Goal: Task Accomplishment & Management: Manage account settings

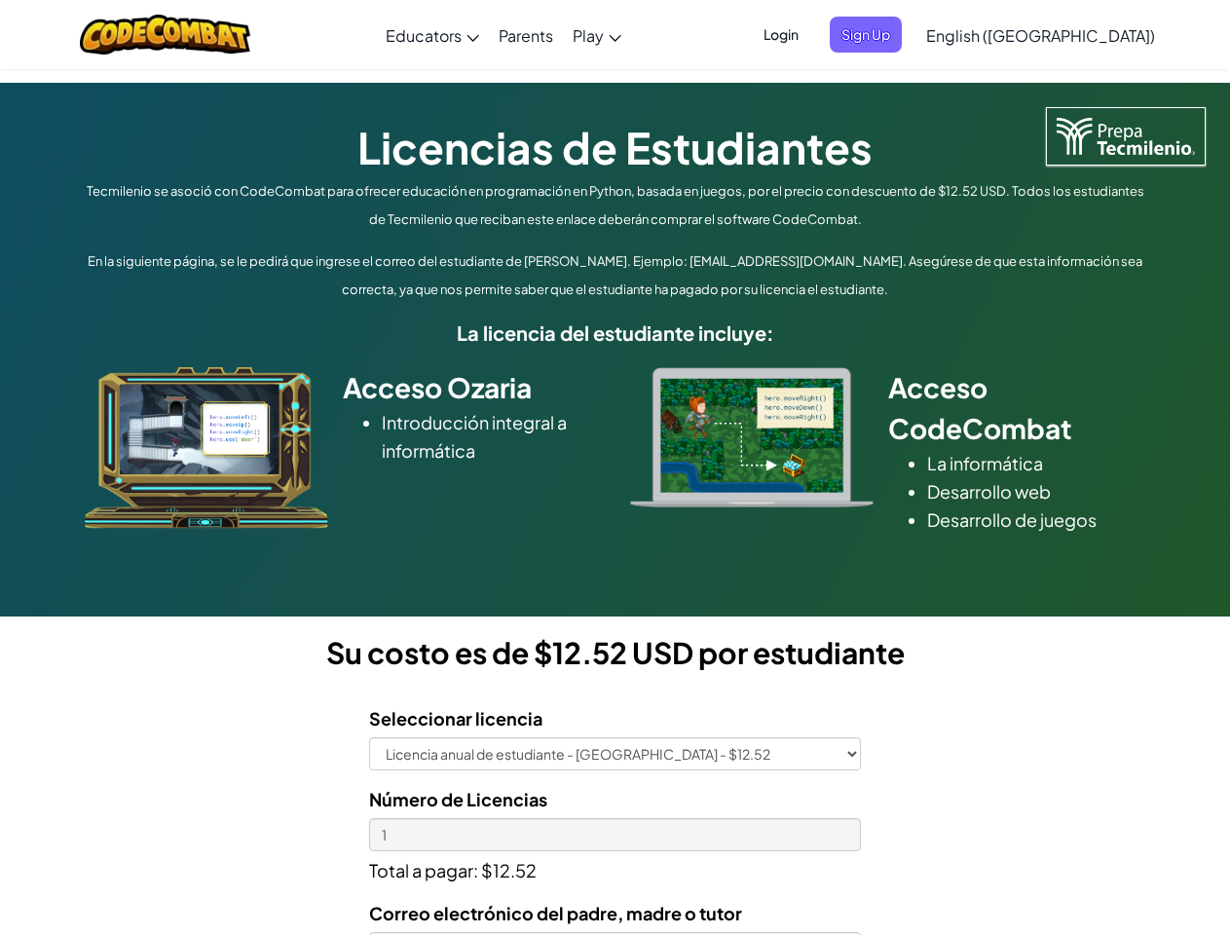
click at [616, 468] on div at bounding box center [752, 437] width 273 height 140
click at [810, 34] on span "Login" at bounding box center [781, 35] width 58 height 36
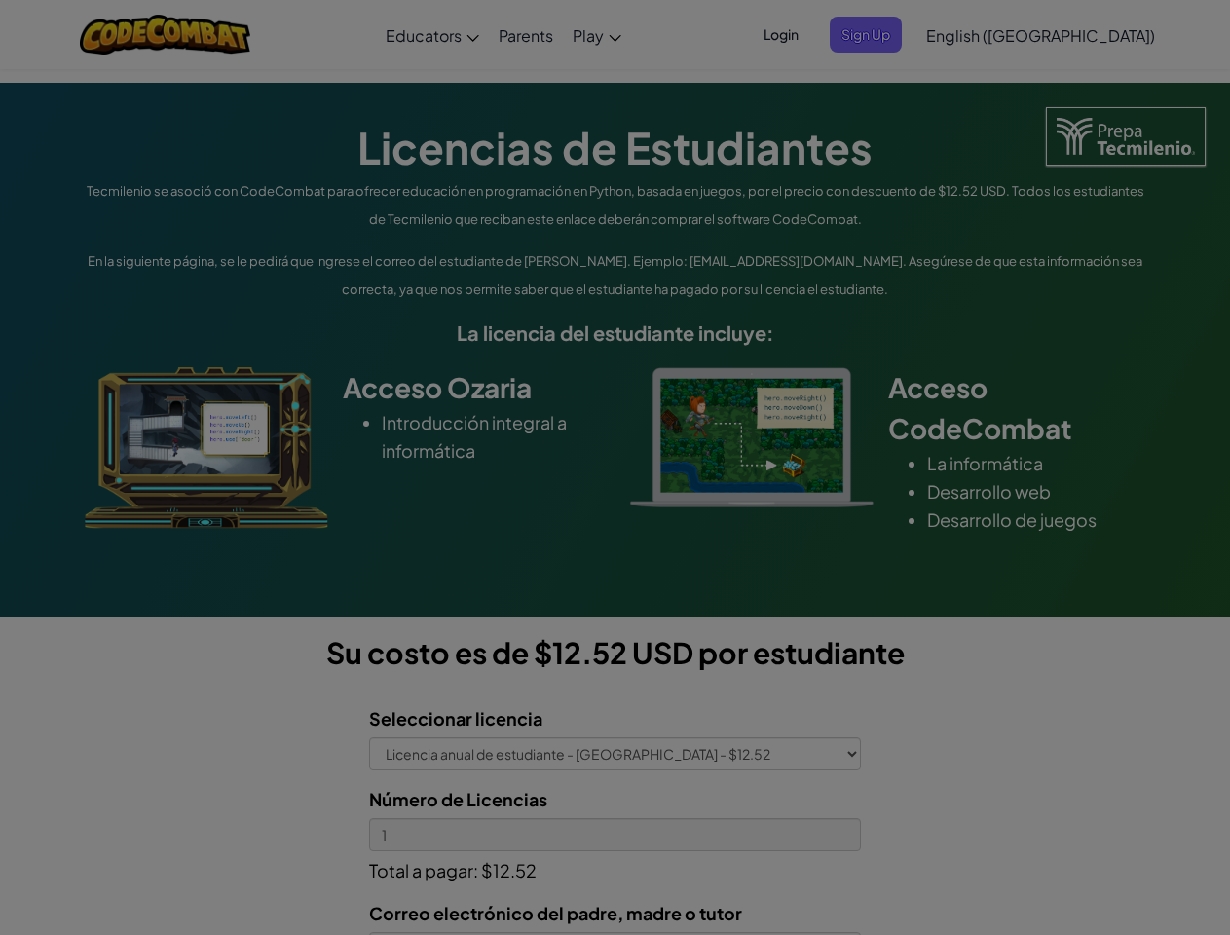
click at [0, 0] on input "Email or Username :" at bounding box center [0, 0] width 0 height 0
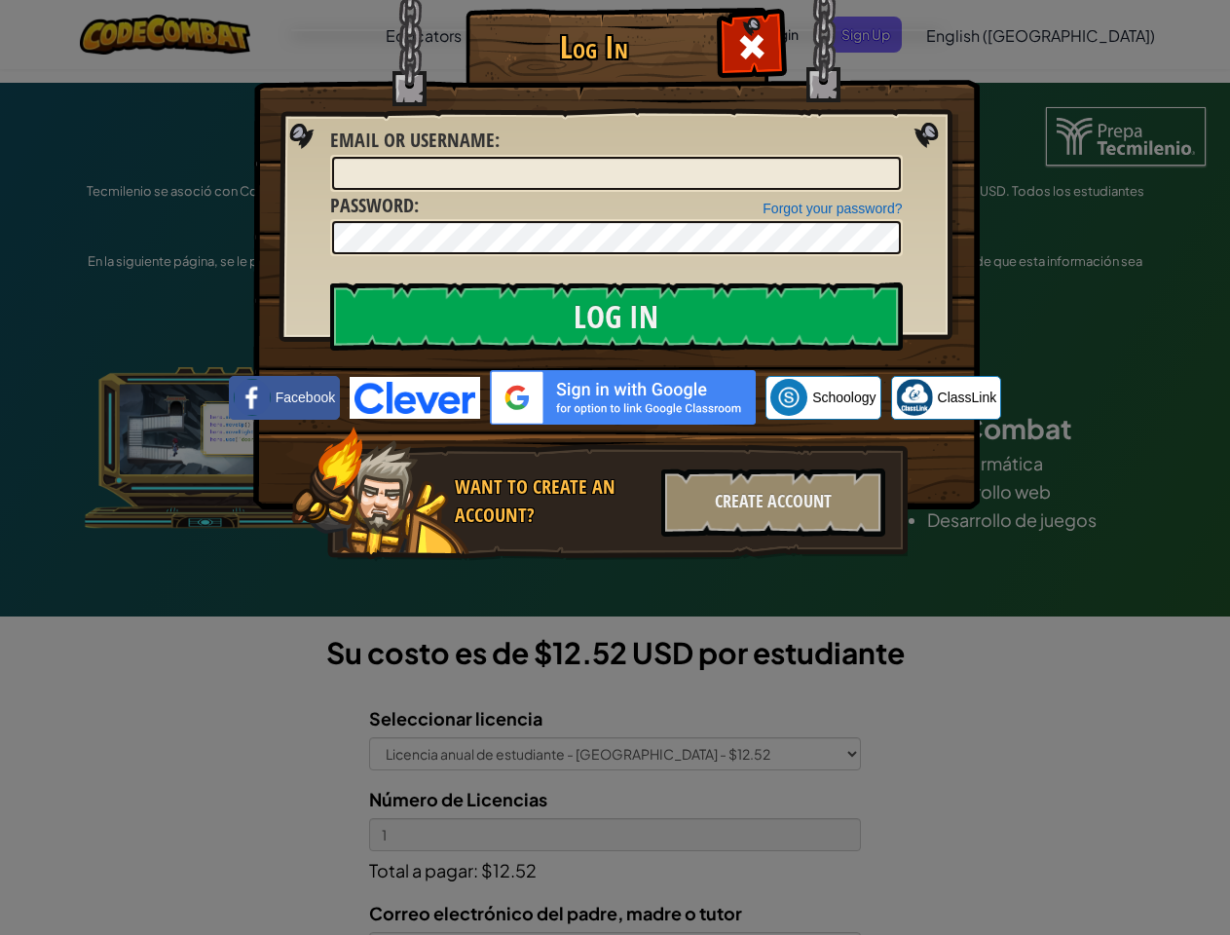
click at [985, 34] on div "Log In Unknown Error Email or Username : Forgot your password? Password : Log I…" at bounding box center [615, 467] width 1230 height 935
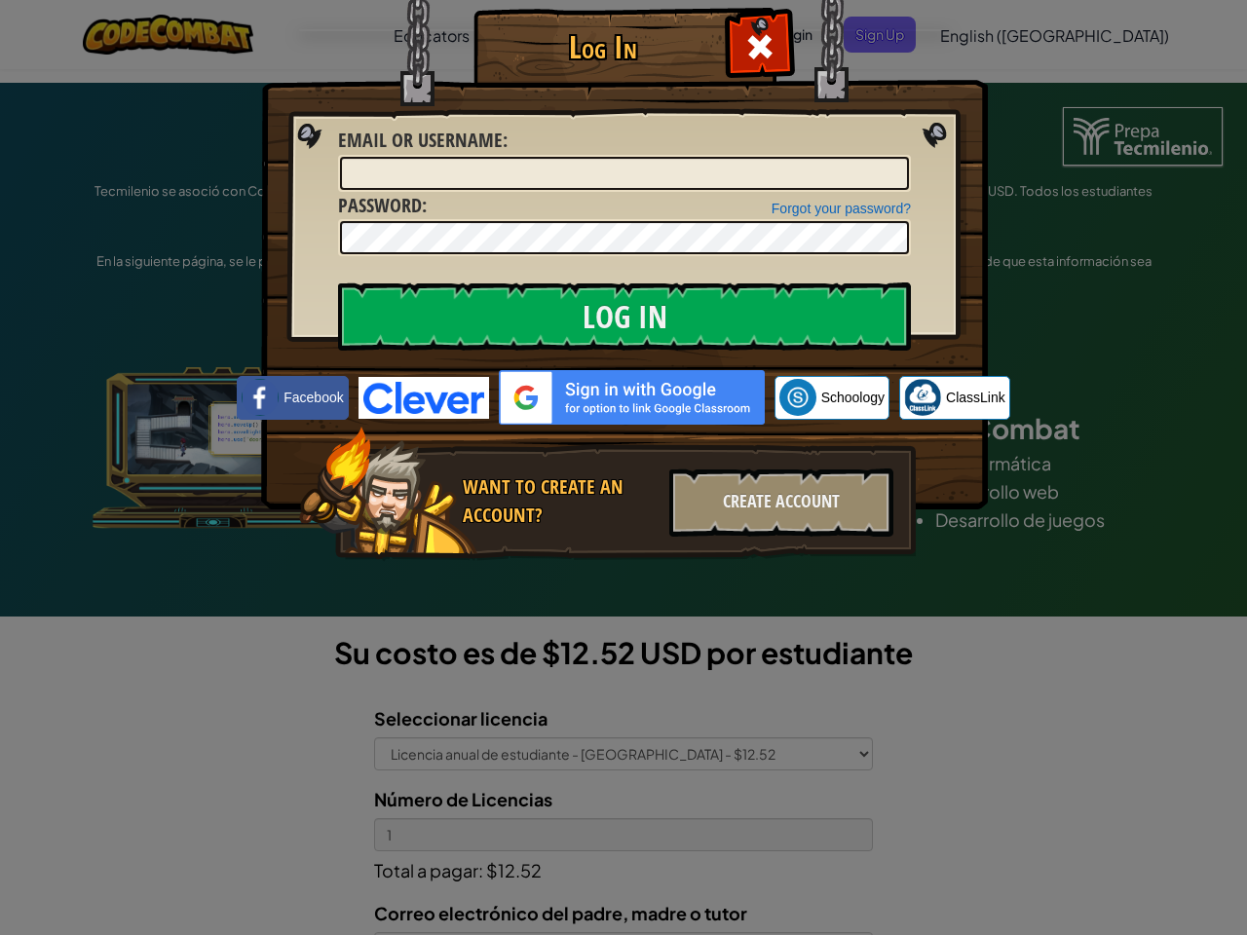
click at [985, 34] on div "Log In Unknown Error Email or Username : Forgot your password? Password : Log I…" at bounding box center [623, 467] width 1247 height 935
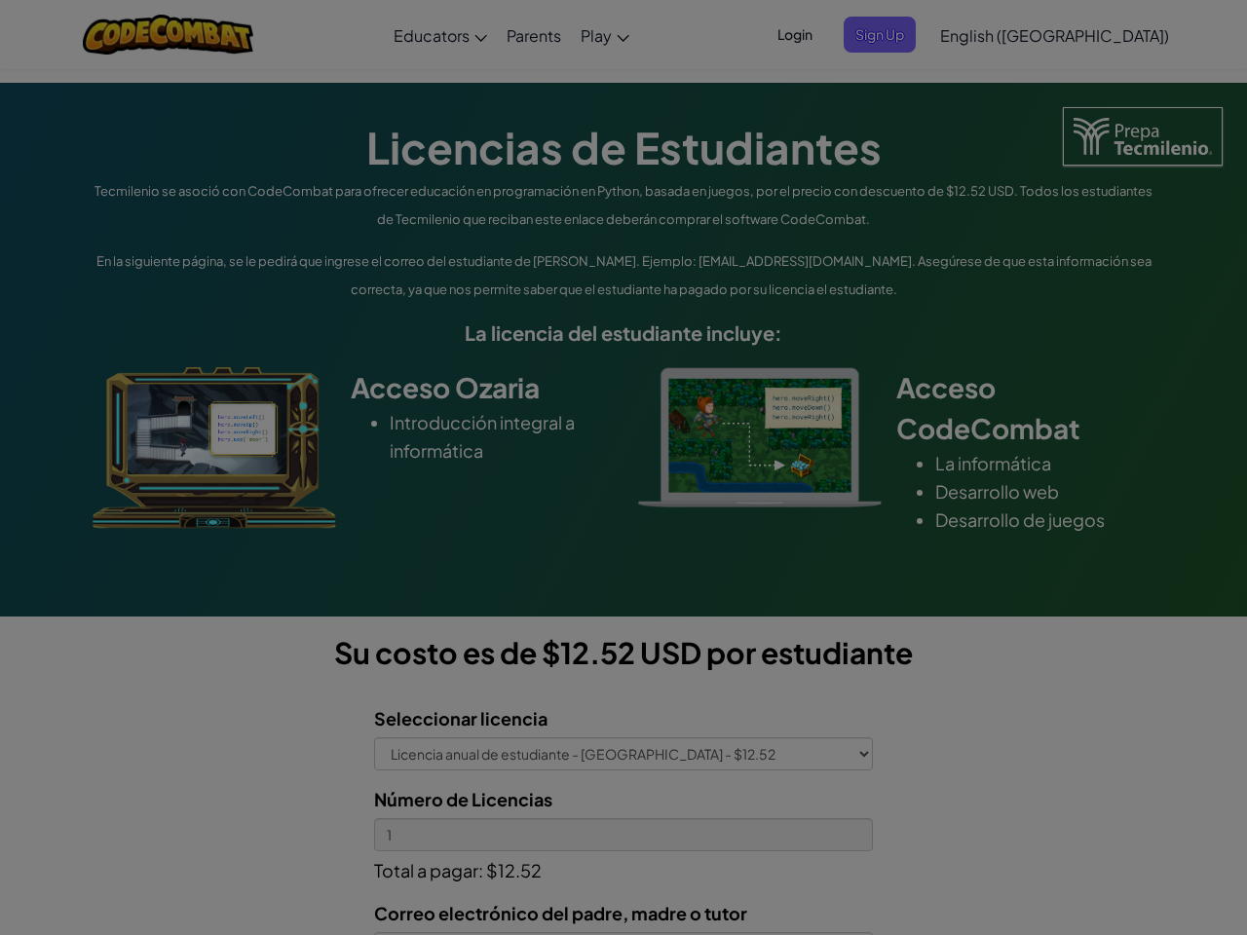
click at [1089, 35] on div at bounding box center [623, 467] width 1247 height 935
